Goal: Task Accomplishment & Management: Manage account settings

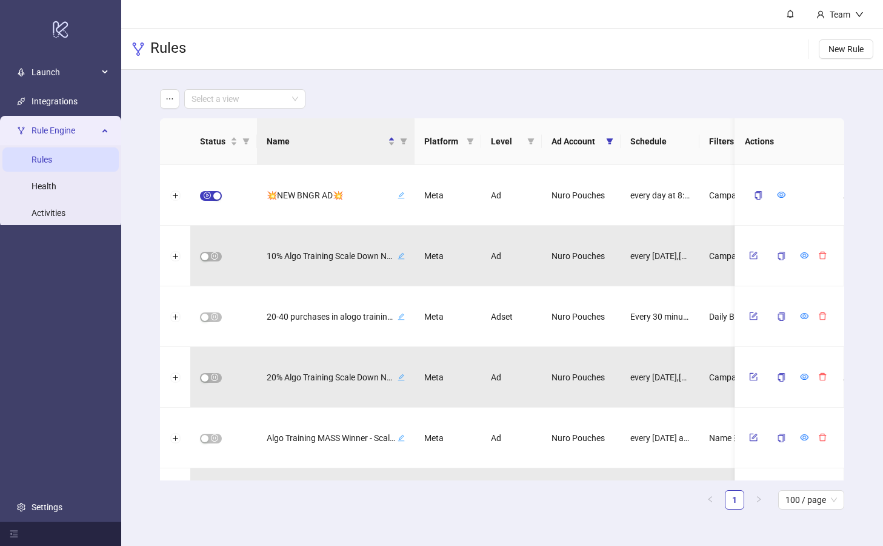
drag, startPoint x: 372, startPoint y: 59, endPoint x: 292, endPoint y: 38, distance: 83.4
click at [367, 58] on div "Rules New Rule" at bounding box center [502, 49] width 762 height 41
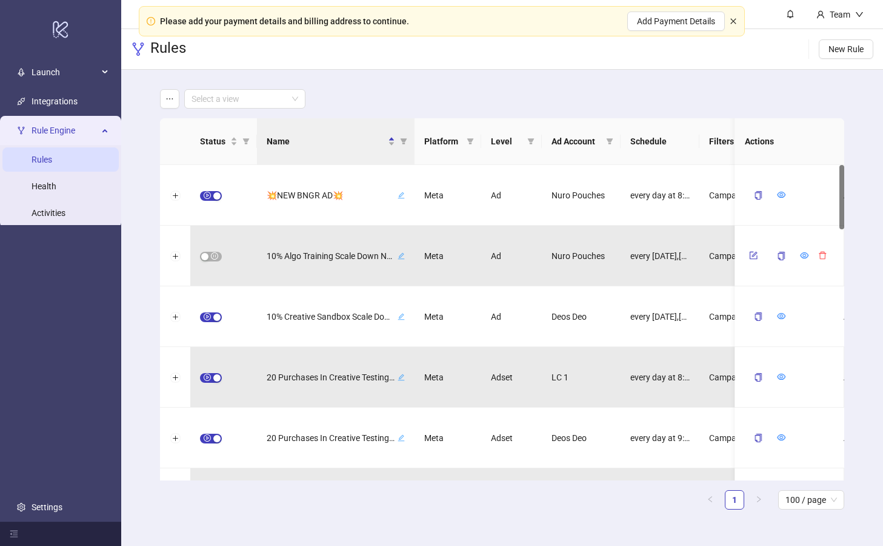
click at [735, 21] on icon "close" at bounding box center [733, 21] width 7 height 7
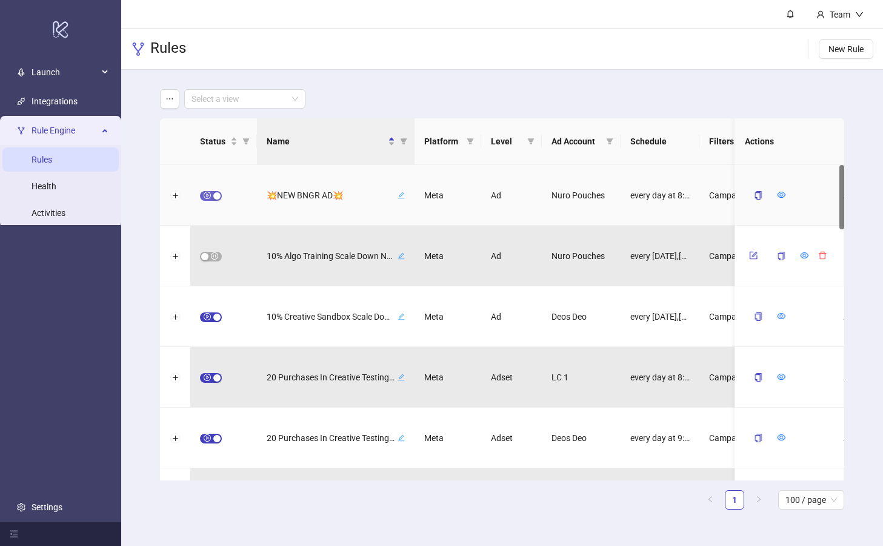
click at [216, 196] on div "button" at bounding box center [216, 195] width 7 height 7
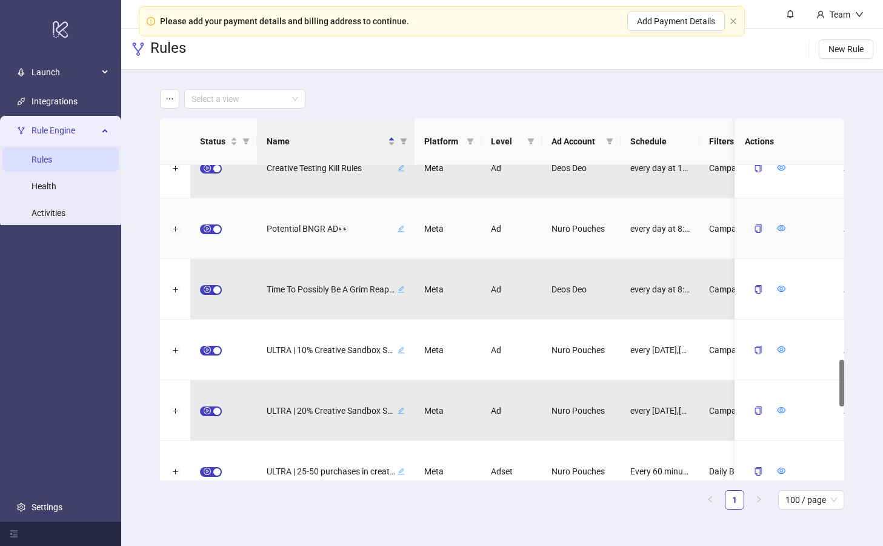
scroll to position [1242, 0]
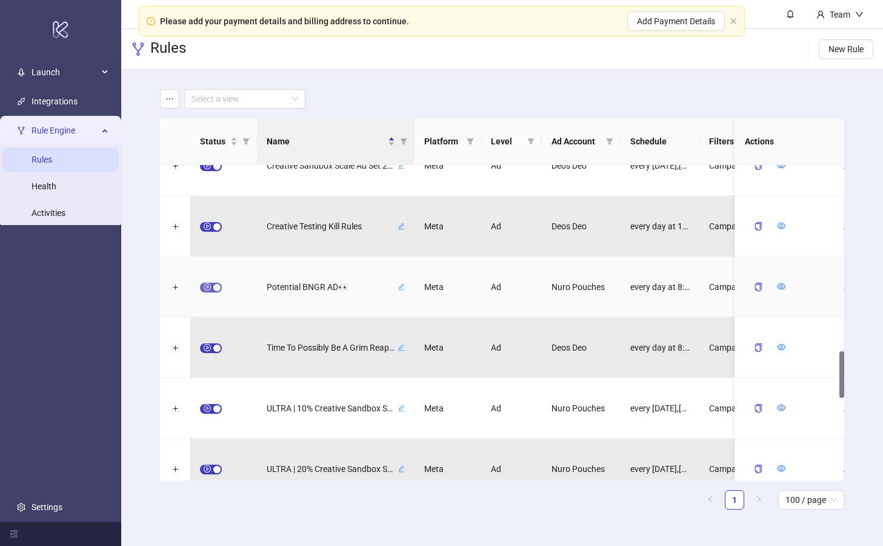
click at [213, 286] on div "button" at bounding box center [216, 287] width 7 height 7
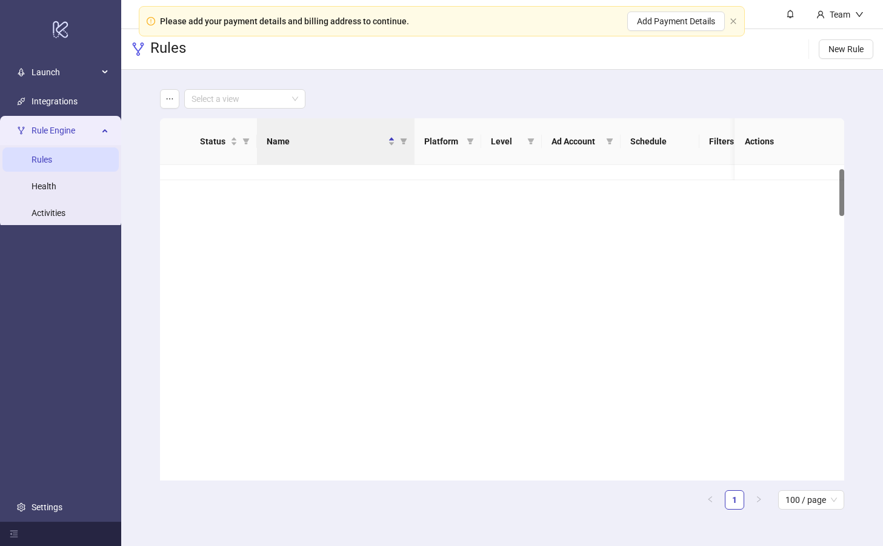
scroll to position [0, 0]
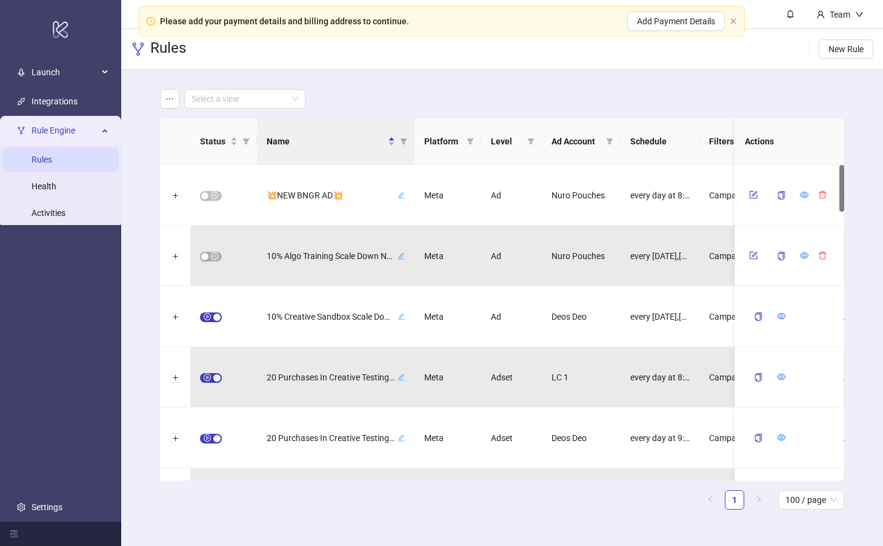
click at [531, 92] on div "Select a view" at bounding box center [502, 98] width 684 height 19
